Goal: Information Seeking & Learning: Find specific page/section

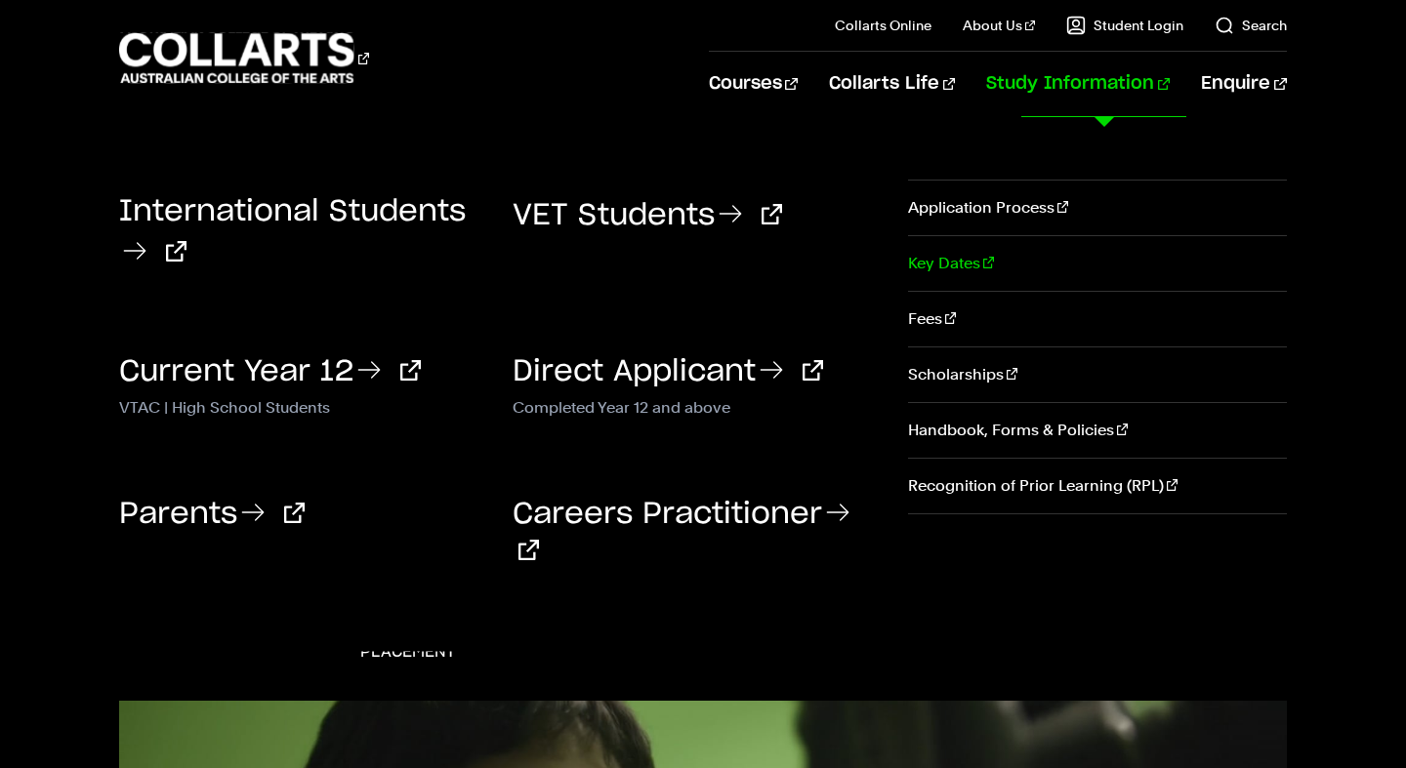
click at [953, 262] on link "Key Dates" at bounding box center [1097, 263] width 379 height 55
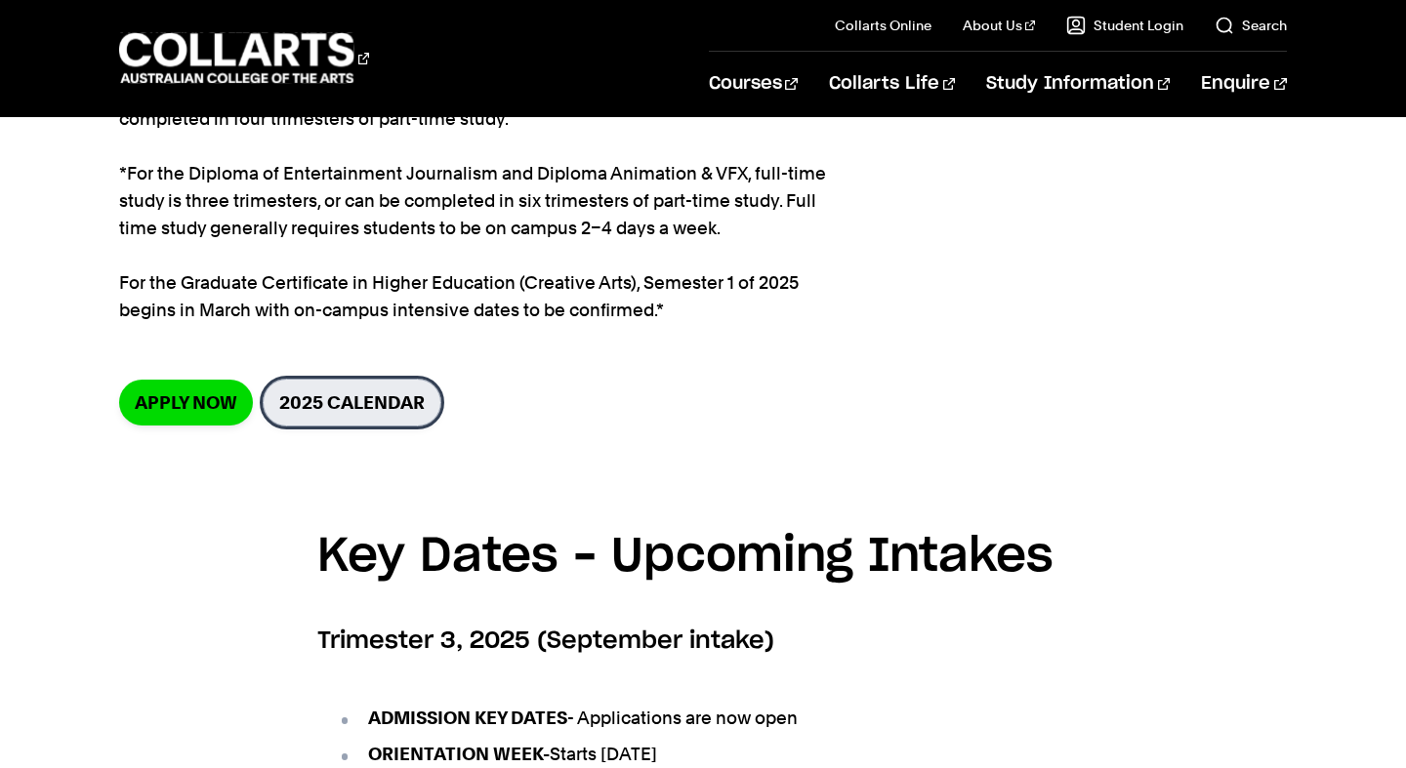
click at [383, 426] on link "2025 Calendar" at bounding box center [352, 403] width 179 height 48
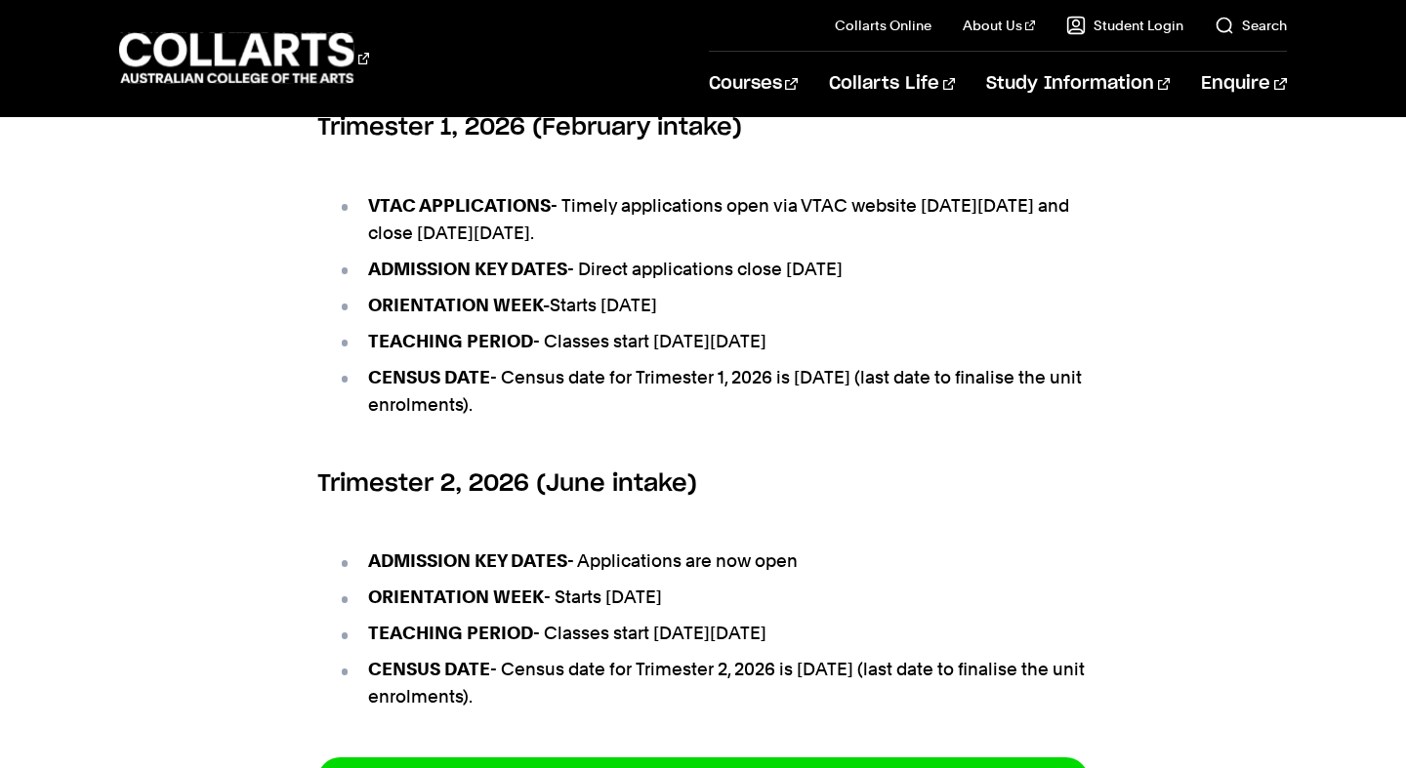
scroll to position [1130, 0]
